Goal: Task Accomplishment & Management: Manage account settings

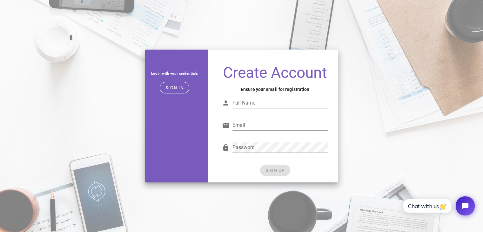
click at [245, 104] on input "Full Name" at bounding box center [281, 103] width 96 height 10
type input "[PERSON_NAME]"
type input "info@tweedehandsmotorkleding.nl"
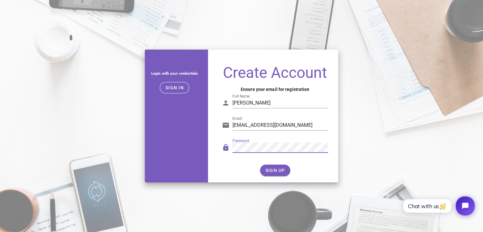
click at [221, 152] on div "Password" at bounding box center [275, 150] width 114 height 26
click at [278, 167] on button "SIGN UP" at bounding box center [275, 170] width 30 height 11
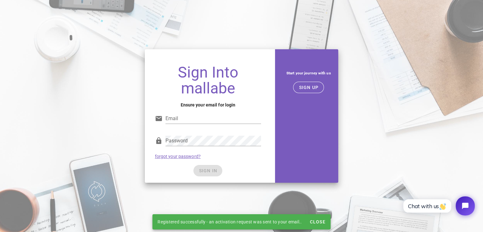
type input "info@tweedehandsmotorkleding.nl"
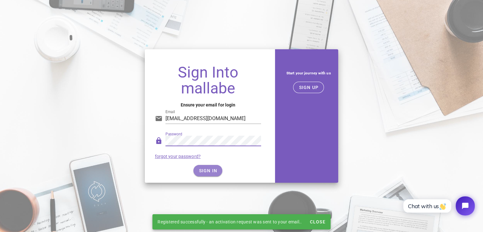
click at [210, 172] on span "SIGN IN" at bounding box center [208, 170] width 19 height 5
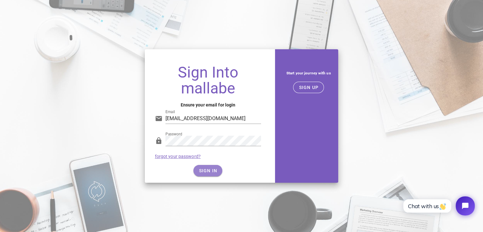
click at [209, 169] on span "SIGN IN" at bounding box center [208, 170] width 19 height 5
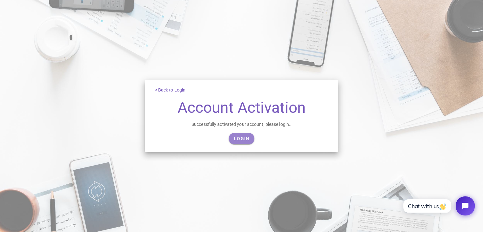
click at [246, 135] on link "Login" at bounding box center [242, 138] width 26 height 11
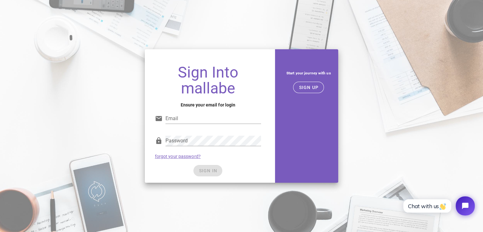
type input "[EMAIL_ADDRESS][DOMAIN_NAME]"
click at [213, 168] on div "SIGN IN" at bounding box center [208, 170] width 106 height 11
click at [212, 169] on span "SIGN IN" at bounding box center [208, 170] width 19 height 5
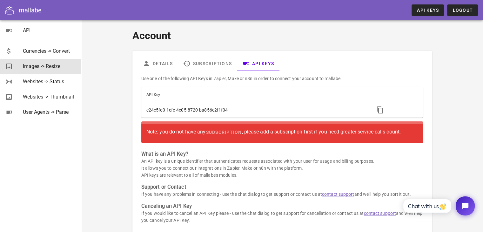
click at [50, 64] on div "Images -> Resize" at bounding box center [49, 66] width 53 height 6
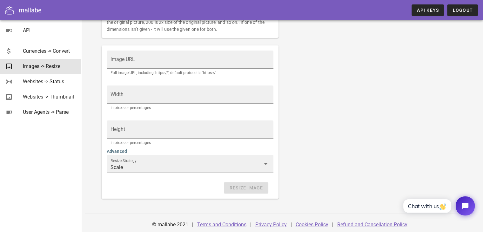
scroll to position [123, 0]
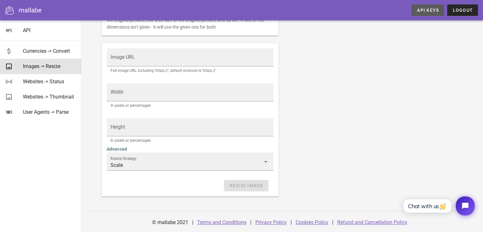
click at [430, 9] on span "API Keys" at bounding box center [428, 10] width 22 height 5
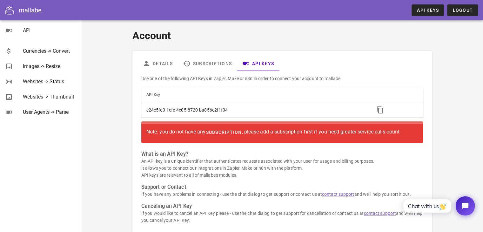
click at [217, 132] on span "subscription" at bounding box center [224, 132] width 36 height 5
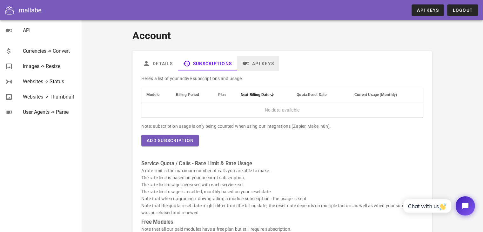
click at [248, 64] on icon at bounding box center [246, 64] width 8 height 8
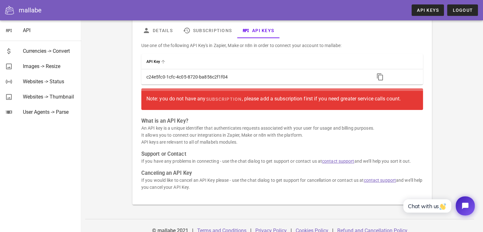
scroll to position [41, 0]
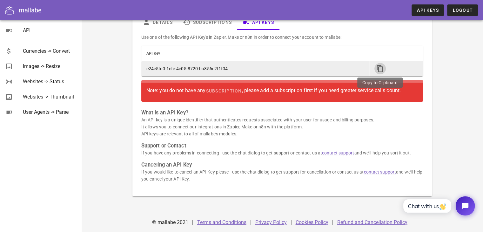
click at [382, 69] on icon "button" at bounding box center [380, 69] width 8 height 8
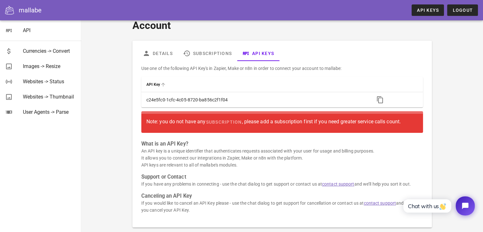
scroll to position [0, 0]
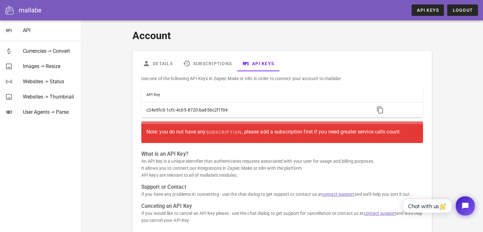
click at [18, 12] on div at bounding box center [12, 10] width 14 height 9
click at [197, 67] on link "Subscriptions" at bounding box center [207, 63] width 59 height 15
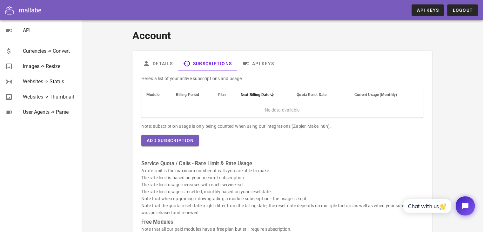
click at [222, 96] on span "Plan" at bounding box center [222, 94] width 8 height 4
click at [229, 110] on td "No data available" at bounding box center [282, 109] width 282 height 15
click at [262, 110] on td "No data available" at bounding box center [282, 109] width 282 height 15
click at [167, 144] on button "Add Subscription" at bounding box center [170, 140] width 58 height 11
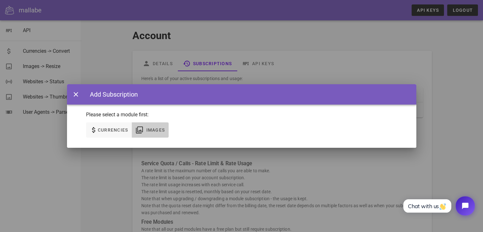
click at [146, 128] on span "Images" at bounding box center [155, 129] width 19 height 5
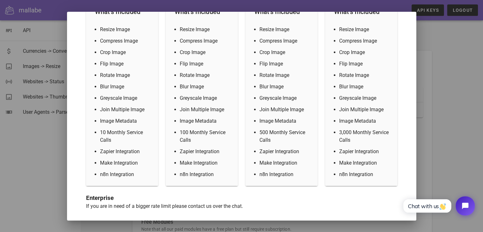
scroll to position [216, 0]
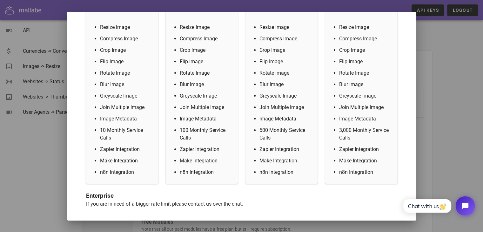
click at [436, 110] on div at bounding box center [241, 116] width 483 height 232
